Goal: Task Accomplishment & Management: Manage account settings

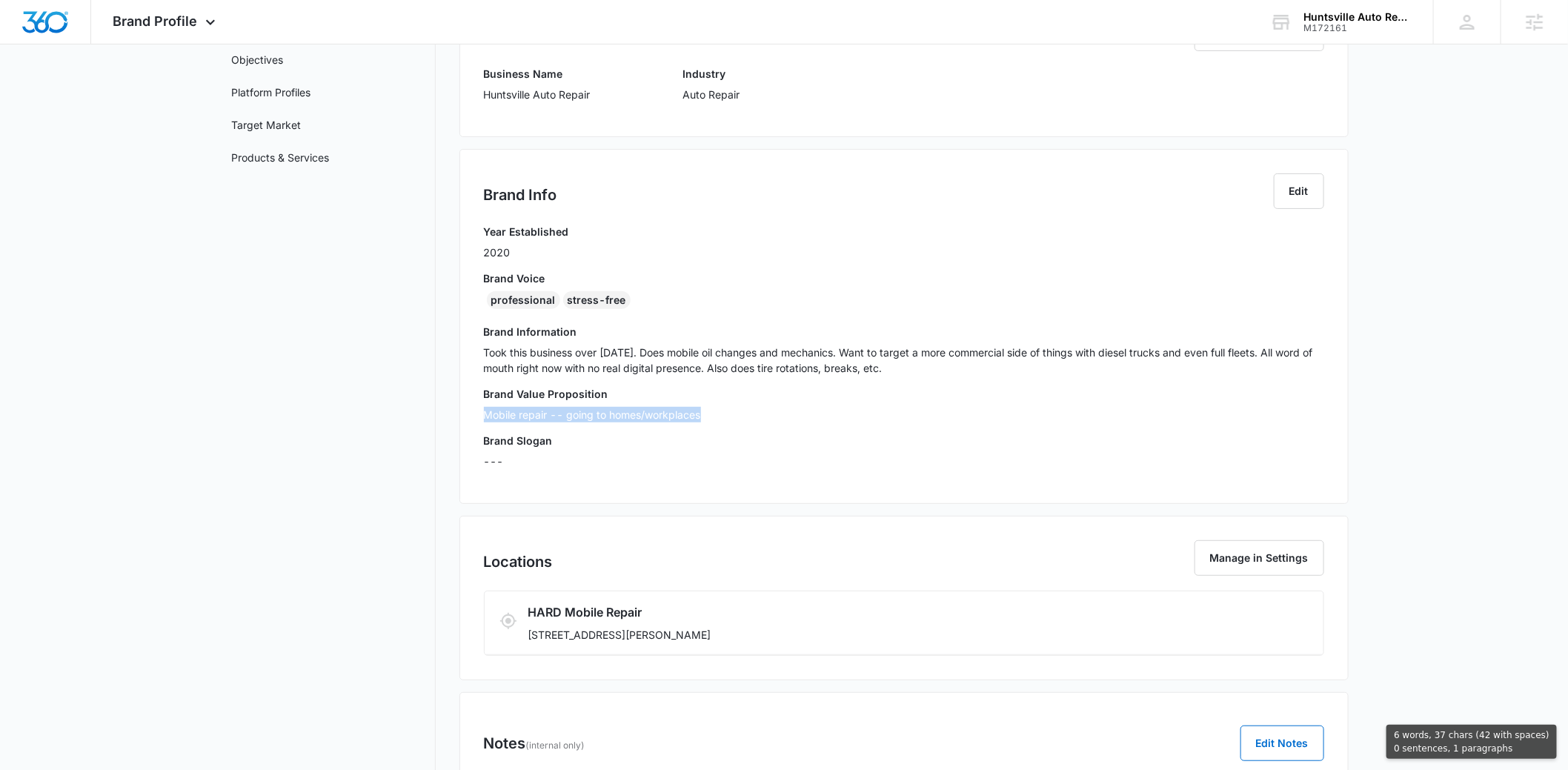
drag, startPoint x: 485, startPoint y: 410, endPoint x: 710, endPoint y: 410, distance: 225.0
click at [710, 410] on p "Mobile repair -- going to homes/workplaces" at bounding box center [904, 414] width 840 height 15
copy p "Mobile repair -- going to homes/workplaces"
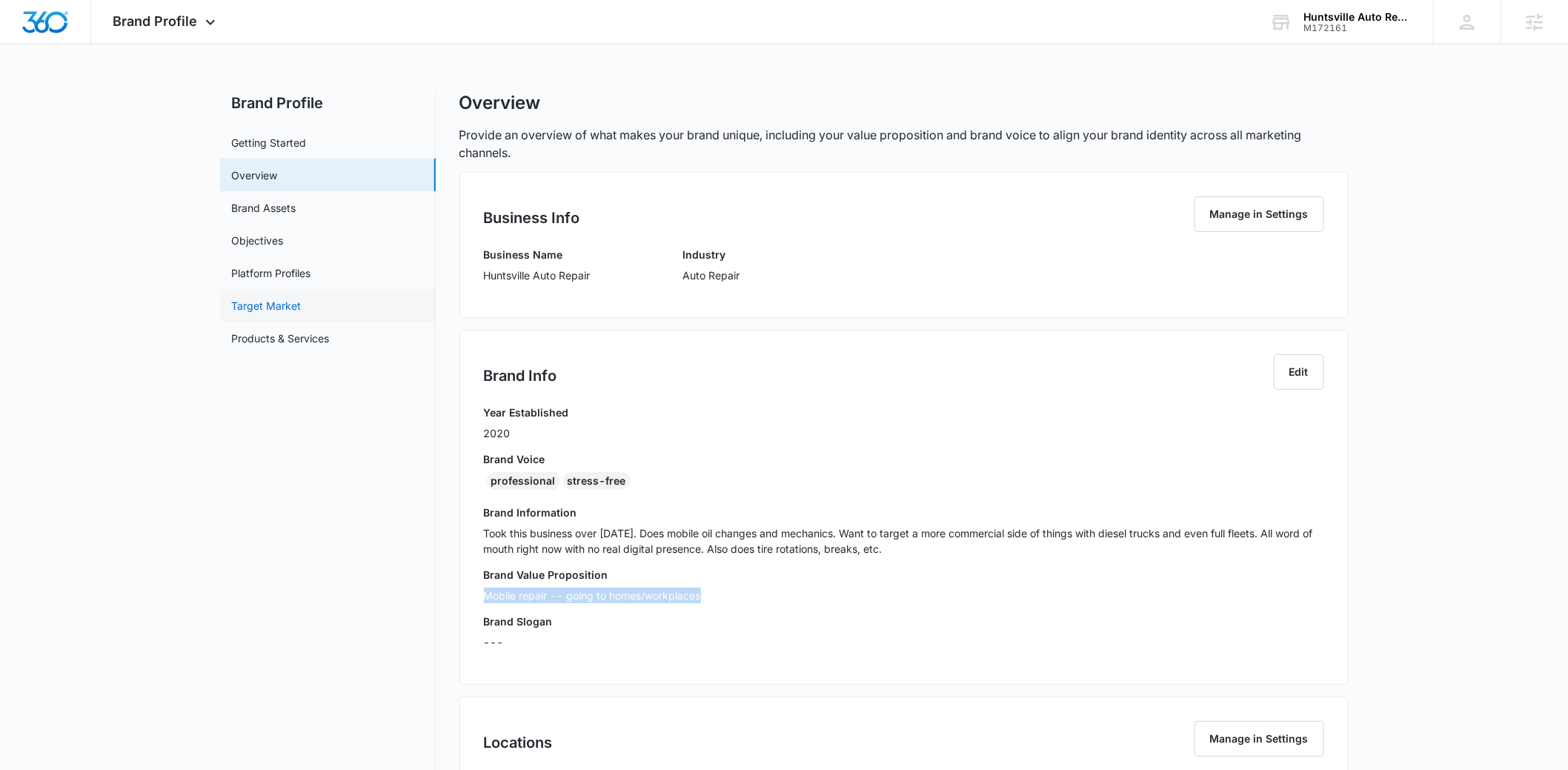
click at [302, 298] on link "Target Market" at bounding box center [266, 305] width 70 height 15
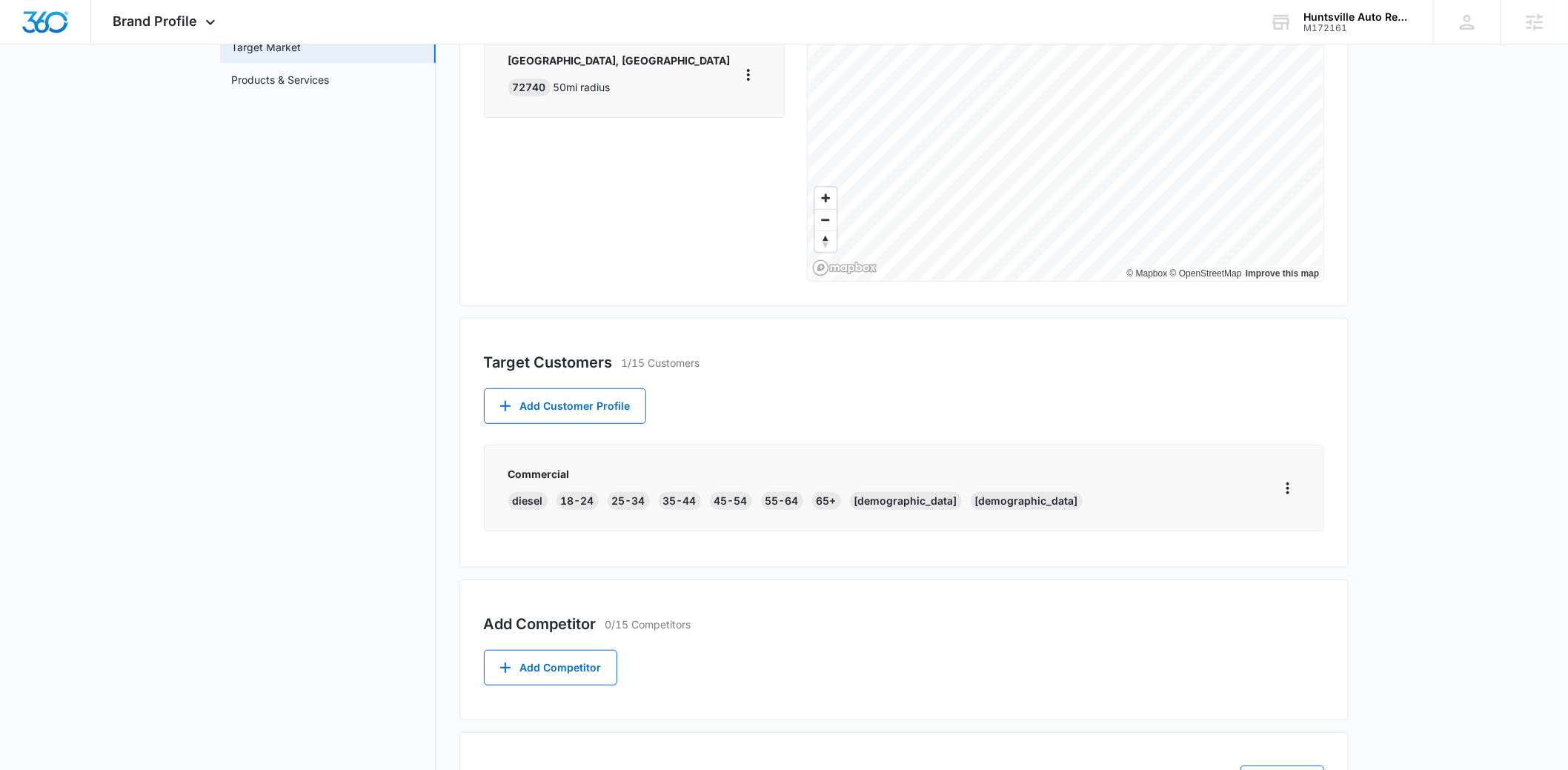
scroll to position [262, 0]
click at [533, 499] on div "diesel" at bounding box center [528, 497] width 39 height 18
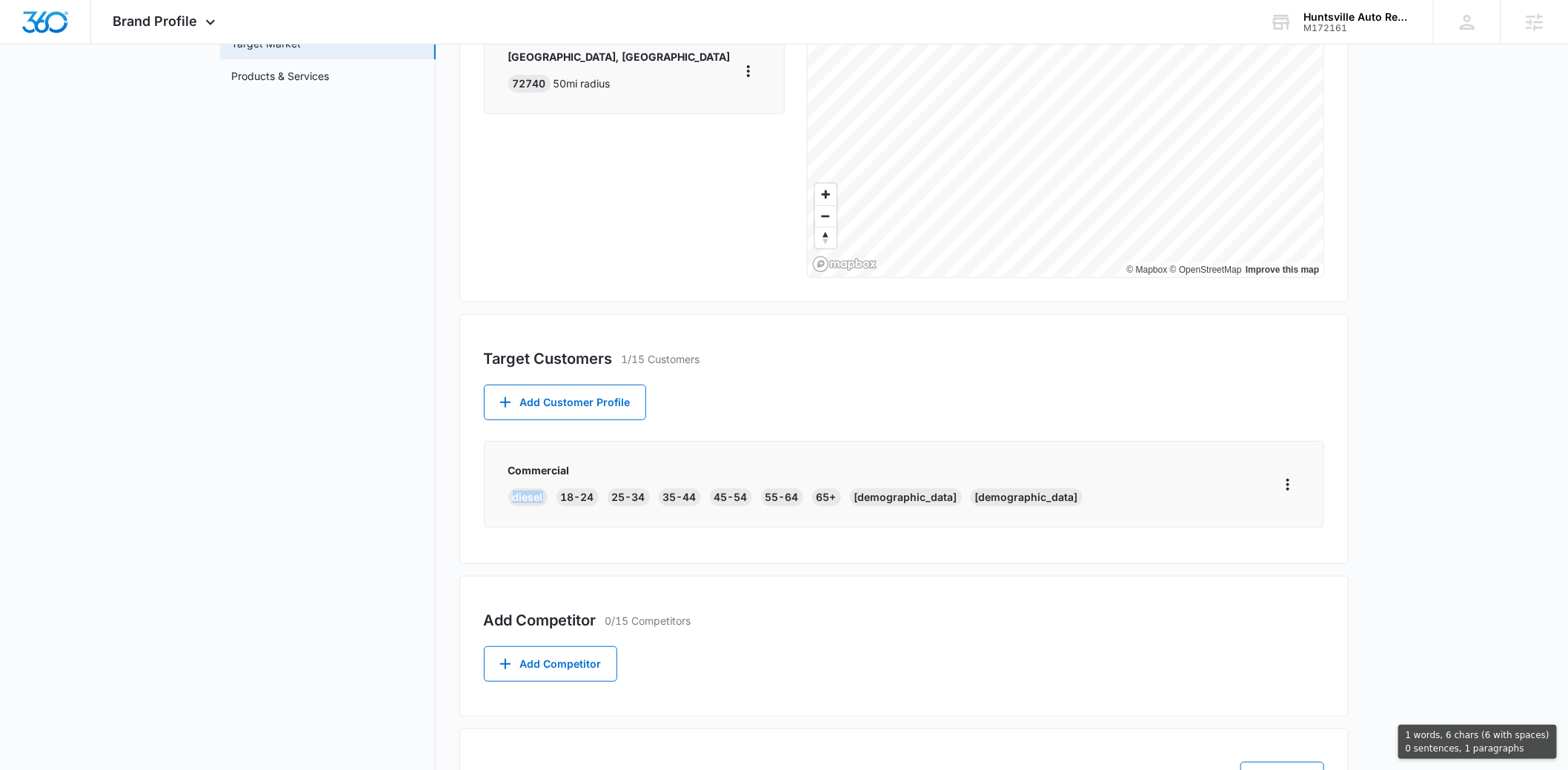
copy div "diesel"
click at [1394, 301] on main "Brand Profile Getting Started Overview Brand Assets Objectives Platform Profile…" at bounding box center [784, 358] width 1568 height 1056
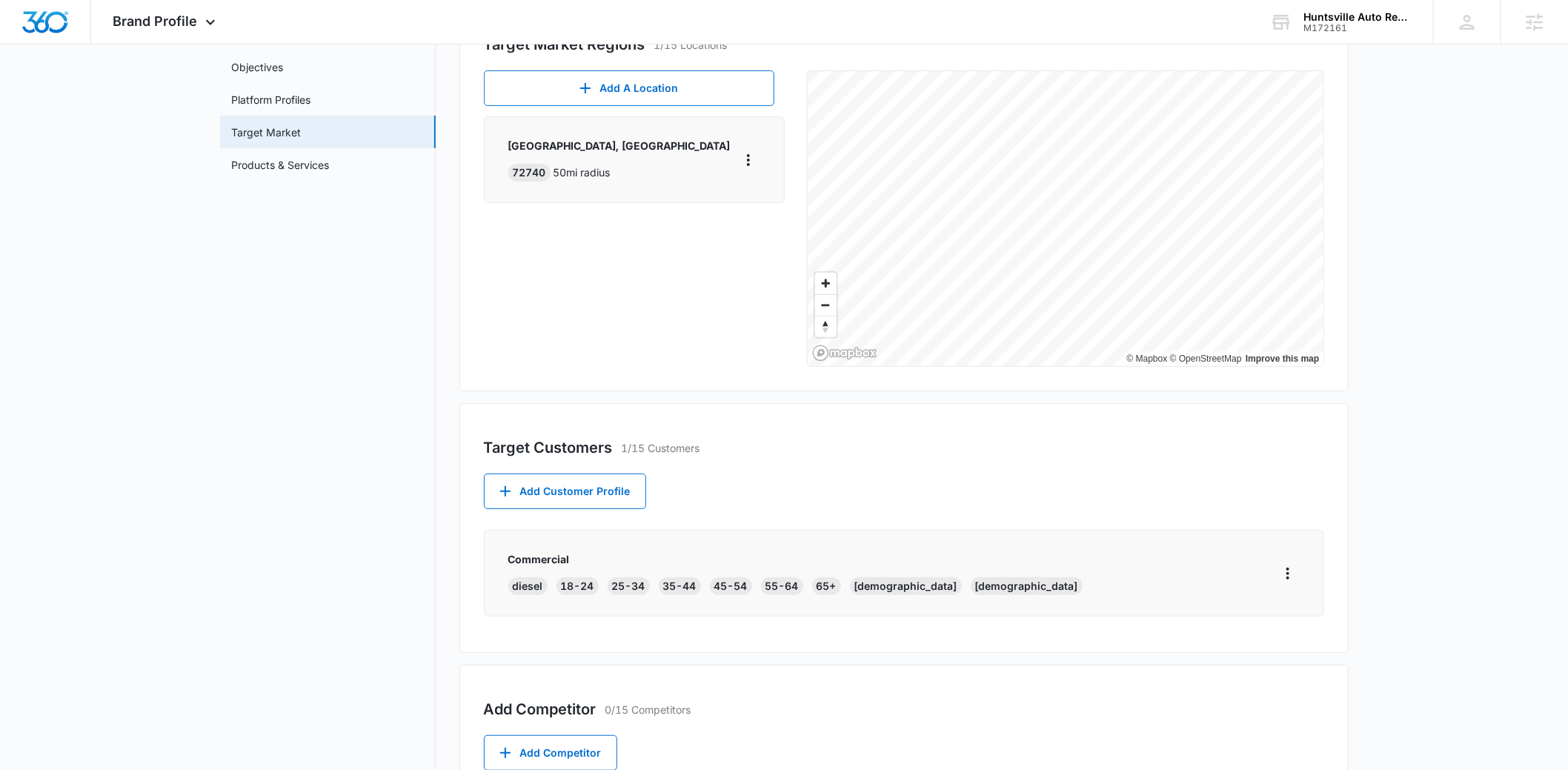
scroll to position [123, 0]
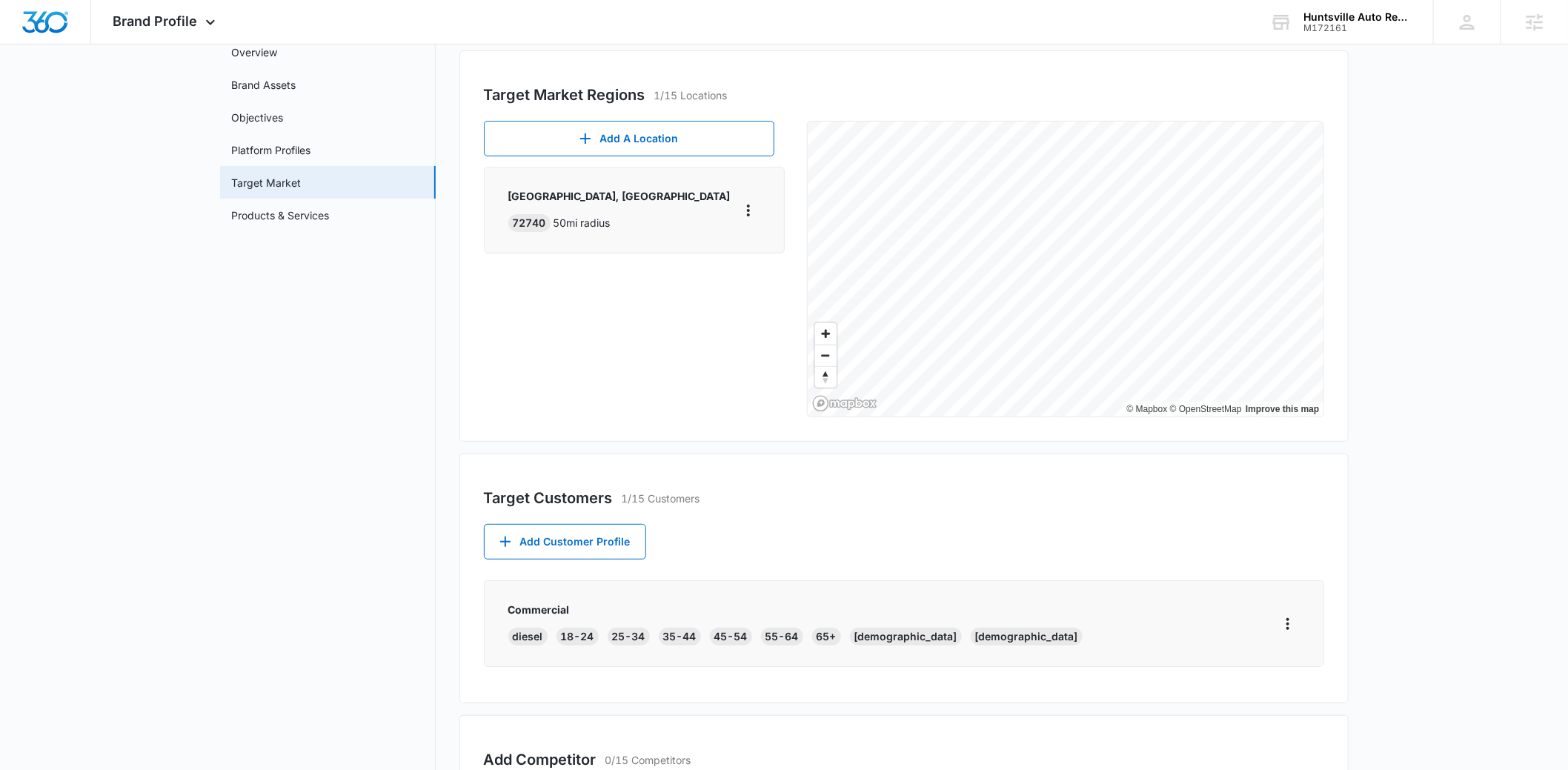
click at [527, 191] on p "[GEOGRAPHIC_DATA], [GEOGRAPHIC_DATA]" at bounding box center [619, 195] width 222 height 15
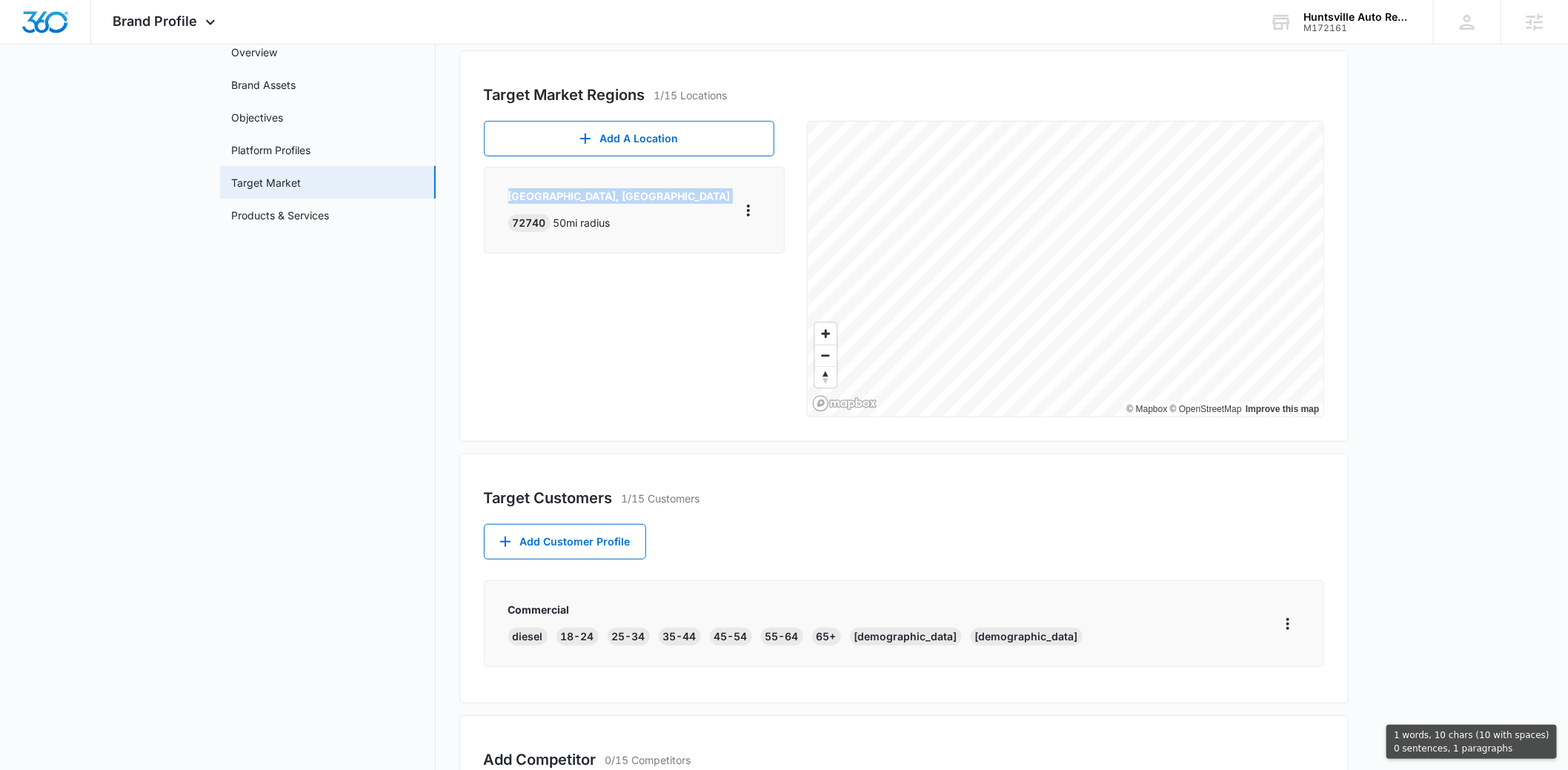
click at [527, 191] on p "[GEOGRAPHIC_DATA], [GEOGRAPHIC_DATA]" at bounding box center [619, 195] width 222 height 15
copy p "[GEOGRAPHIC_DATA], [GEOGRAPHIC_DATA]"
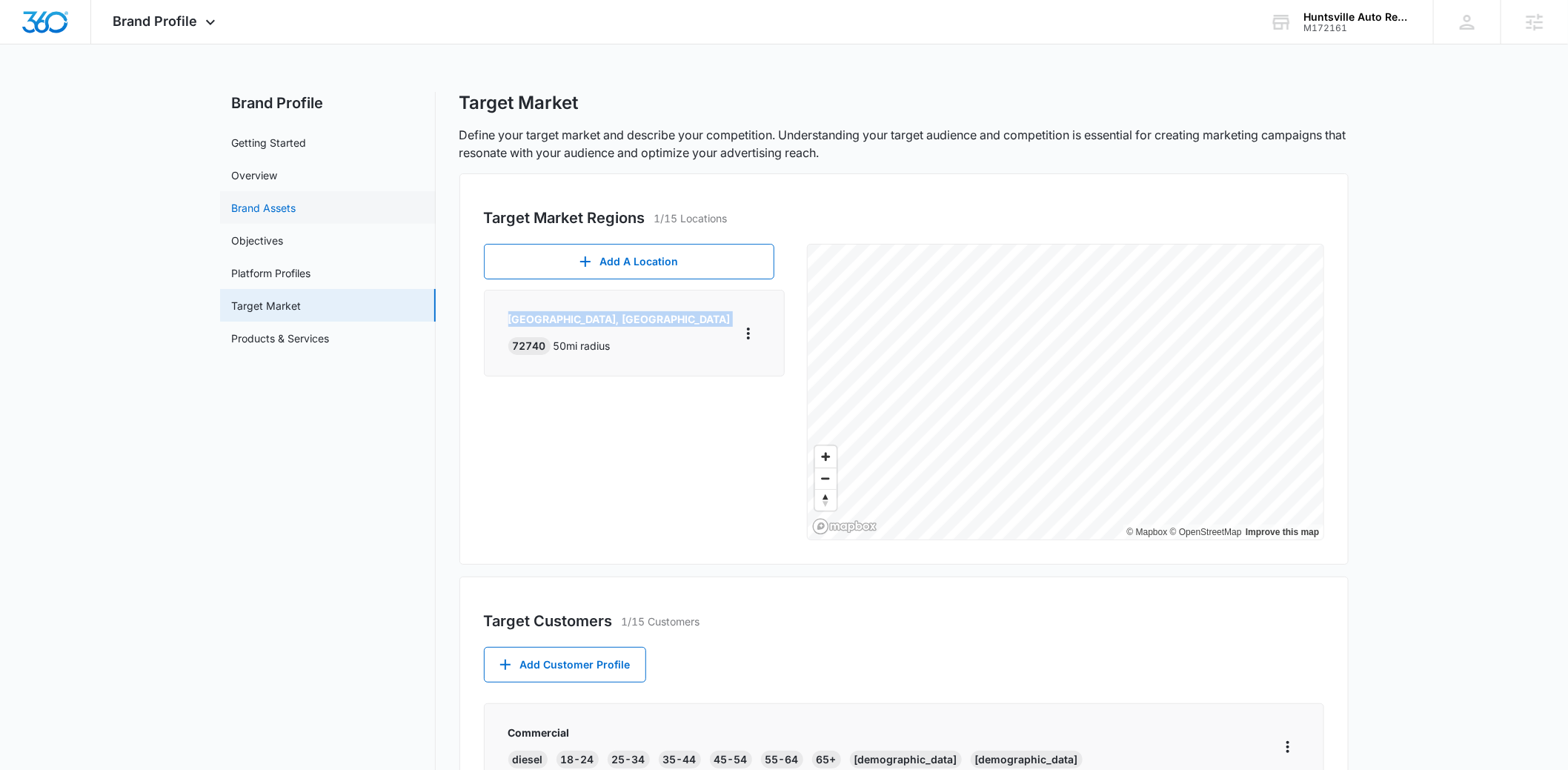
click at [297, 200] on link "Brand Assets" at bounding box center [264, 207] width 65 height 15
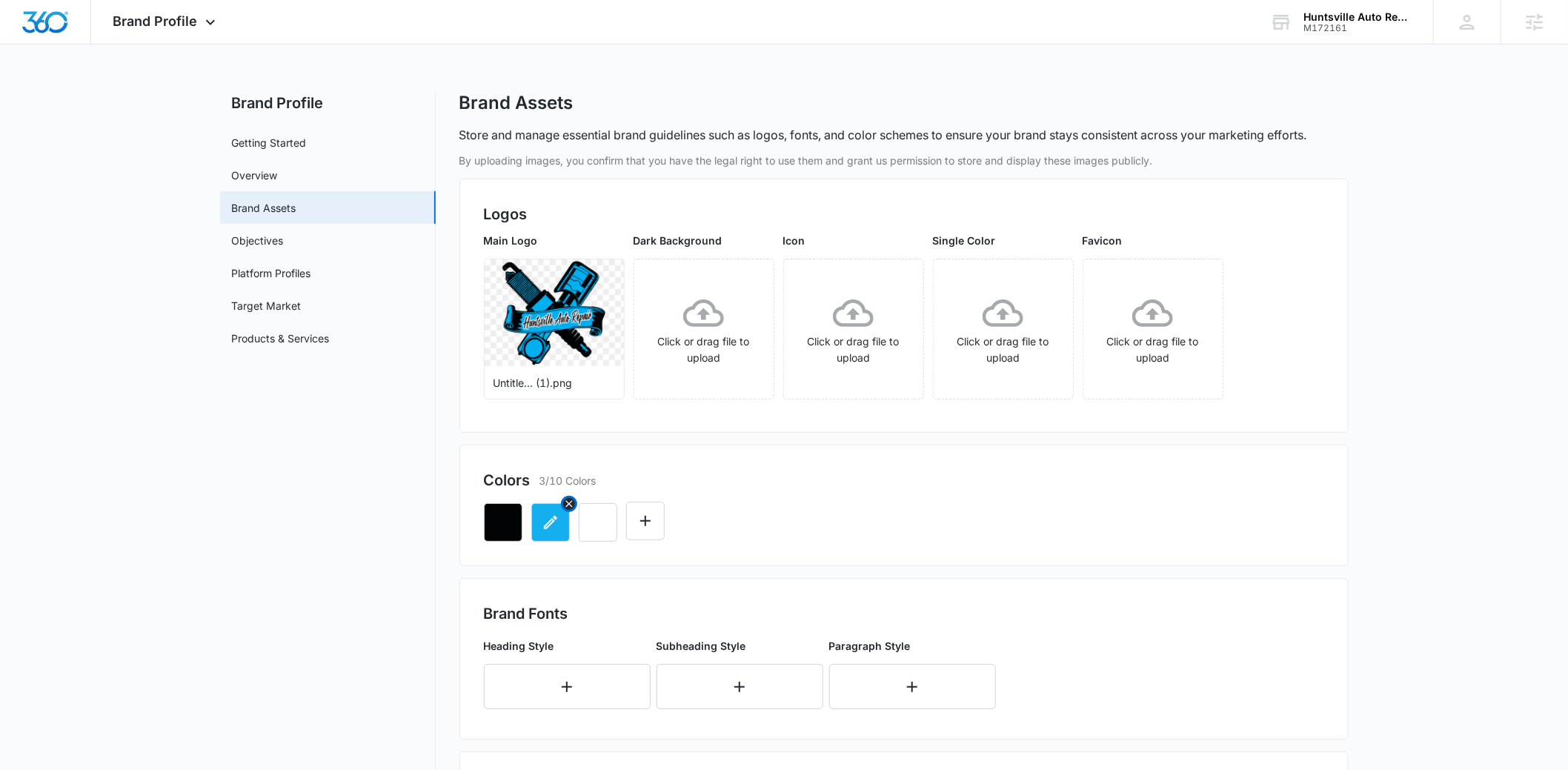
click at [548, 523] on icon "button" at bounding box center [551, 523] width 18 height 18
